Goal: Communication & Community: Answer question/provide support

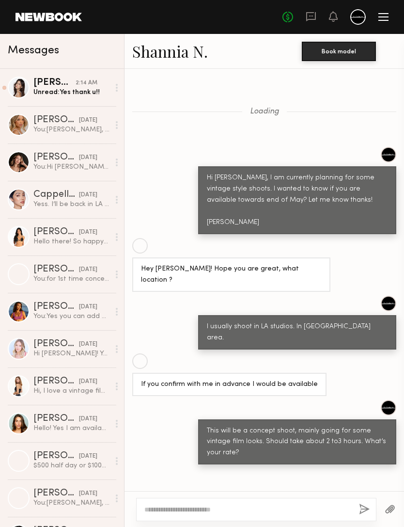
scroll to position [598, 0]
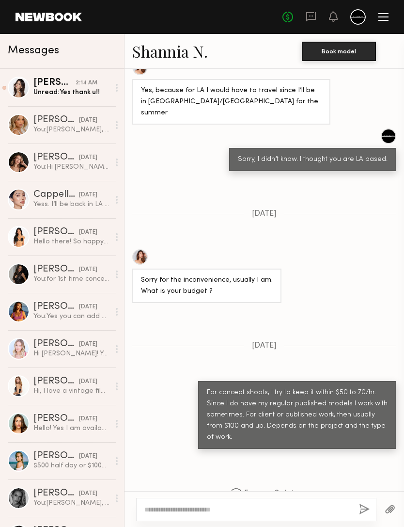
click at [81, 92] on div "Unread: Yes thank u!!" at bounding box center [71, 92] width 76 height 9
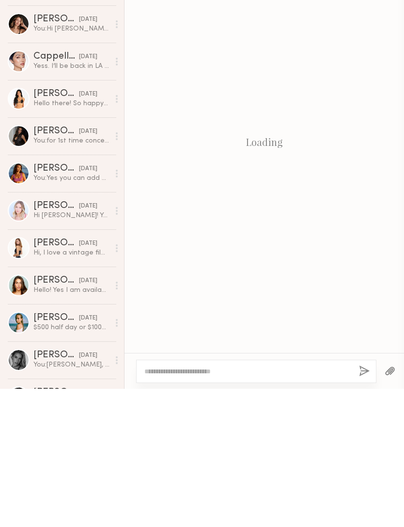
scroll to position [999, 0]
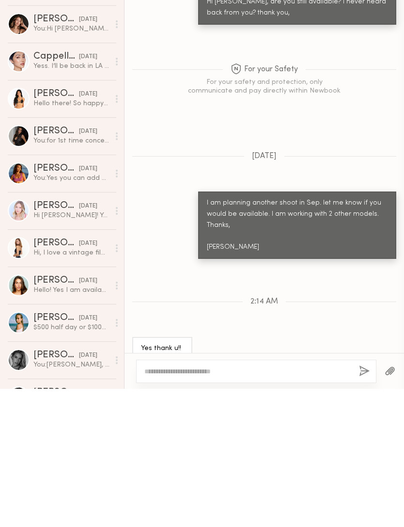
click at [293, 504] on textarea at bounding box center [247, 509] width 207 height 10
type textarea "*"
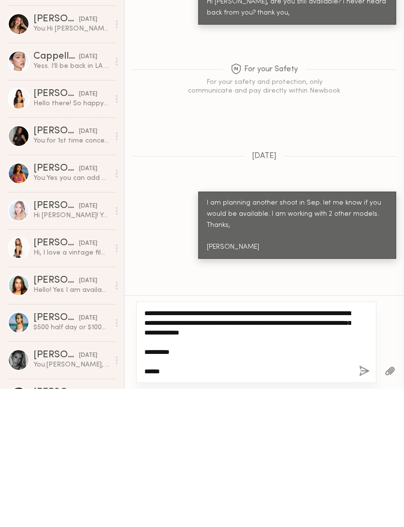
type textarea "**********"
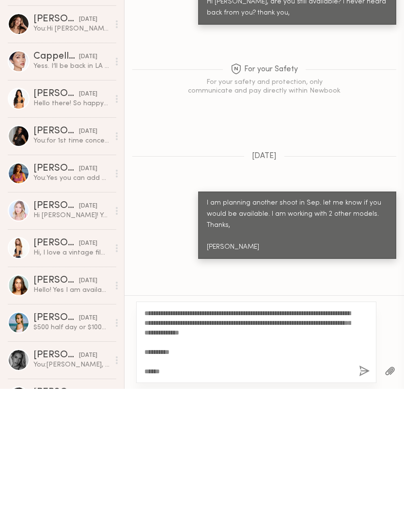
click at [363, 503] on button "button" at bounding box center [364, 509] width 11 height 12
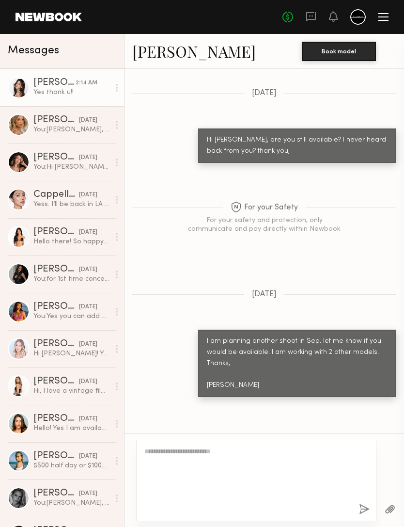
scroll to position [1194, 0]
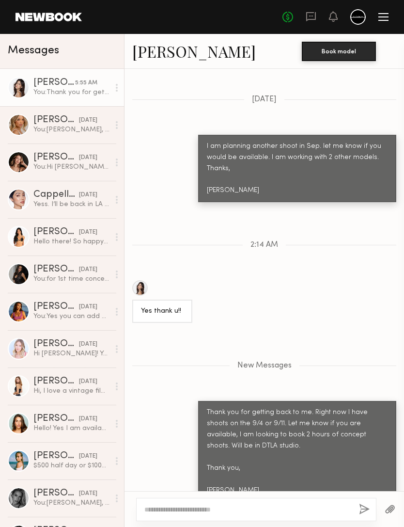
click at [171, 54] on link "[PERSON_NAME]" at bounding box center [194, 51] width 124 height 21
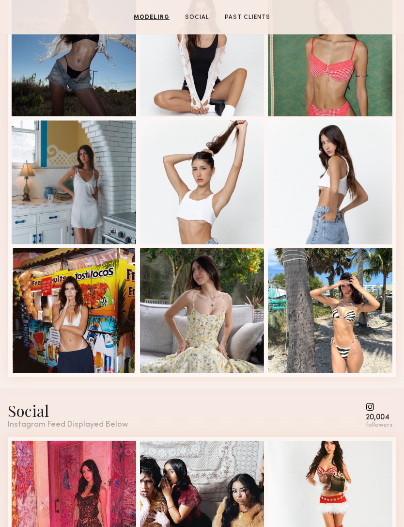
scroll to position [308, 0]
click at [341, 310] on div at bounding box center [330, 310] width 124 height 124
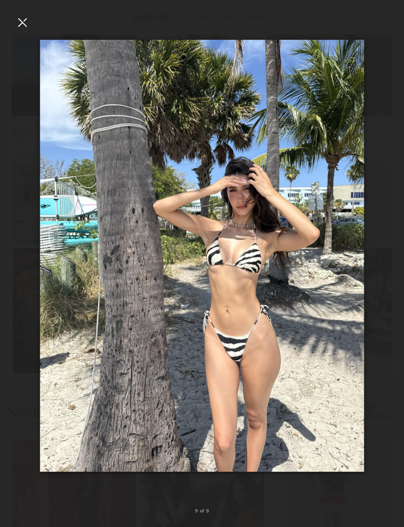
click at [22, 23] on div at bounding box center [23, 23] width 16 height 16
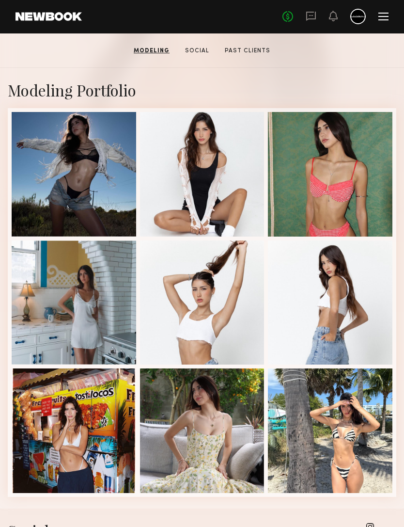
scroll to position [0, 0]
